Goal: Transaction & Acquisition: Purchase product/service

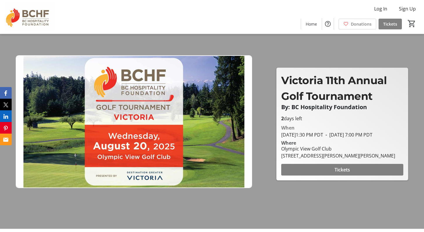
scroll to position [27, 0]
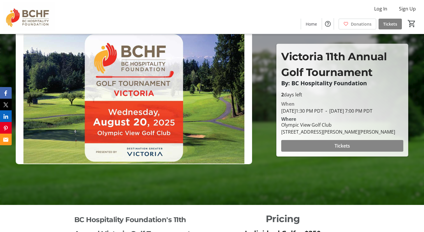
click at [341, 149] on span "Tickets" at bounding box center [341, 145] width 15 height 7
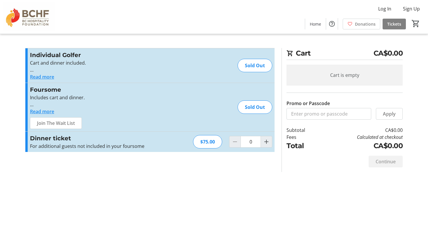
click at [127, 144] on div "For additional guests not included in your foursome" at bounding box center [93, 146] width 127 height 7
click at [270, 140] on mat-icon "Increment by one" at bounding box center [266, 141] width 7 height 7
type input "1"
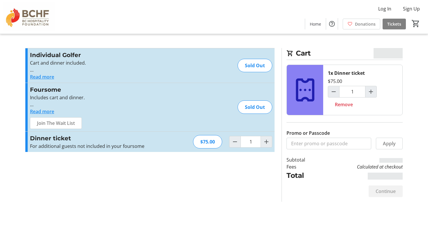
click at [212, 141] on div "$75.00" at bounding box center [207, 141] width 29 height 13
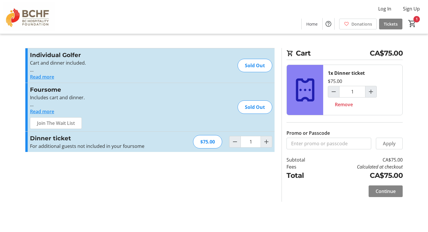
click at [385, 195] on span at bounding box center [386, 191] width 34 height 14
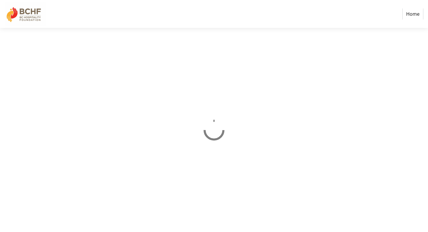
select select "CA"
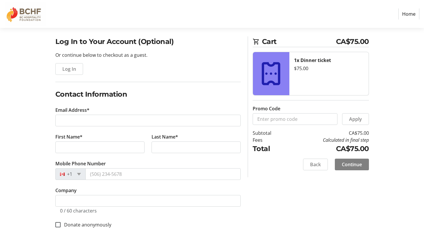
scroll to position [64, 0]
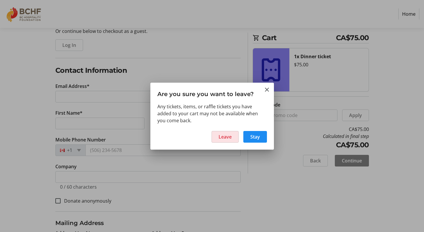
click at [230, 138] on span "Leave" at bounding box center [224, 136] width 13 height 7
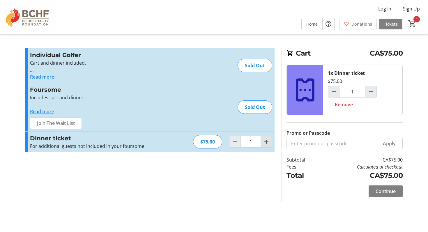
click at [266, 144] on mat-icon "Increment by one" at bounding box center [266, 141] width 7 height 7
type input "2"
